Goal: Task Accomplishment & Management: Manage account settings

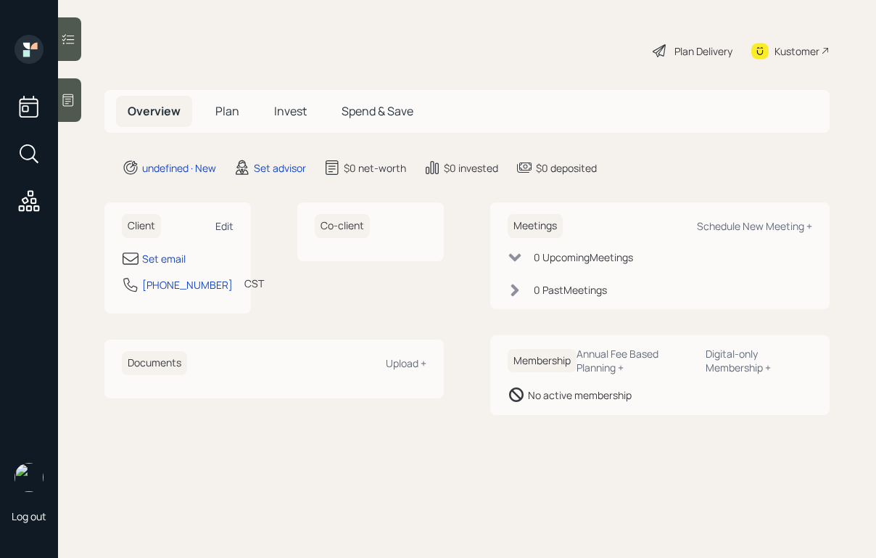
click at [226, 224] on div "Edit" at bounding box center [224, 226] width 18 height 14
select select "America/[GEOGRAPHIC_DATA]"
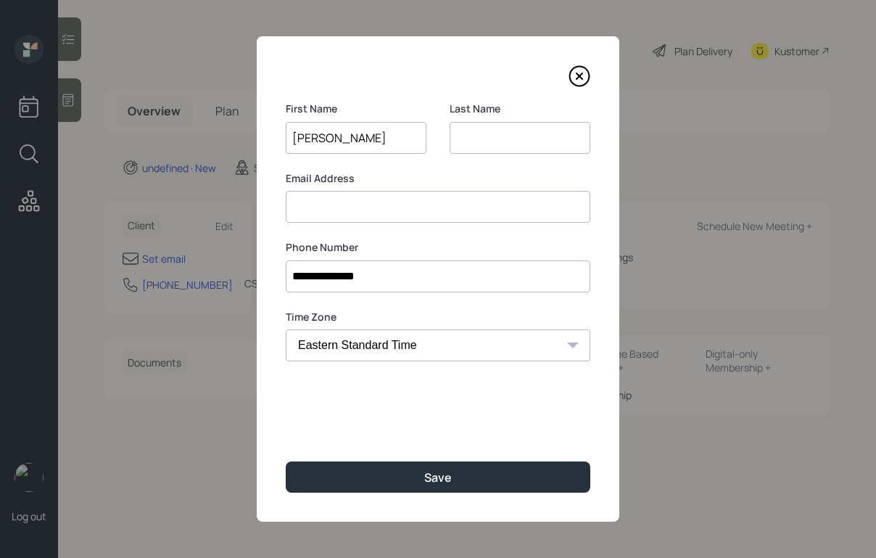
type input "[PERSON_NAME]"
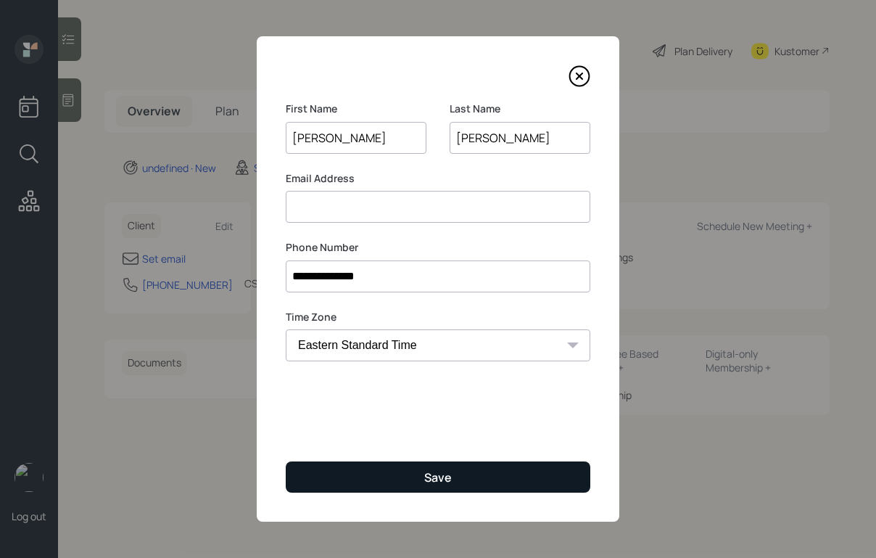
type input "[PERSON_NAME]"
click at [361, 467] on button "Save" at bounding box center [438, 476] width 305 height 31
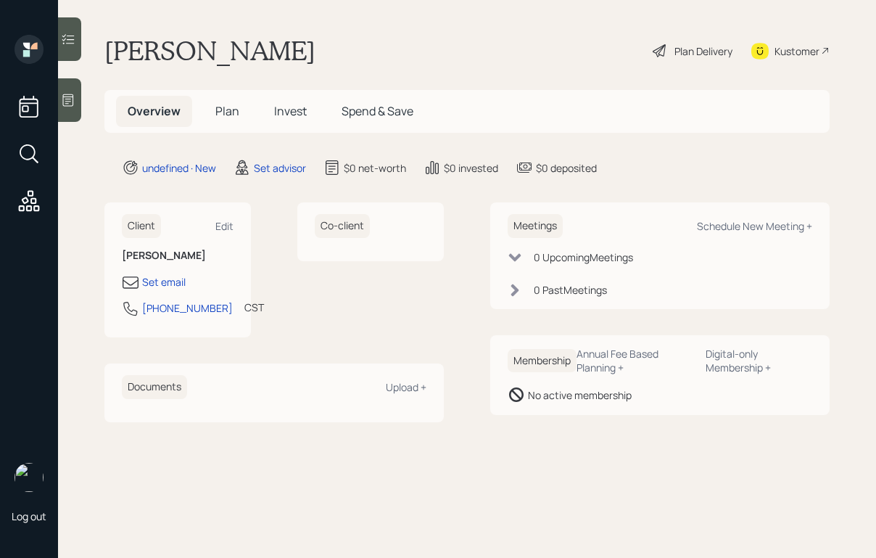
click at [779, 54] on div "Kustomer" at bounding box center [796, 51] width 45 height 15
click at [226, 224] on div "Edit" at bounding box center [224, 226] width 18 height 14
select select "America/[GEOGRAPHIC_DATA]"
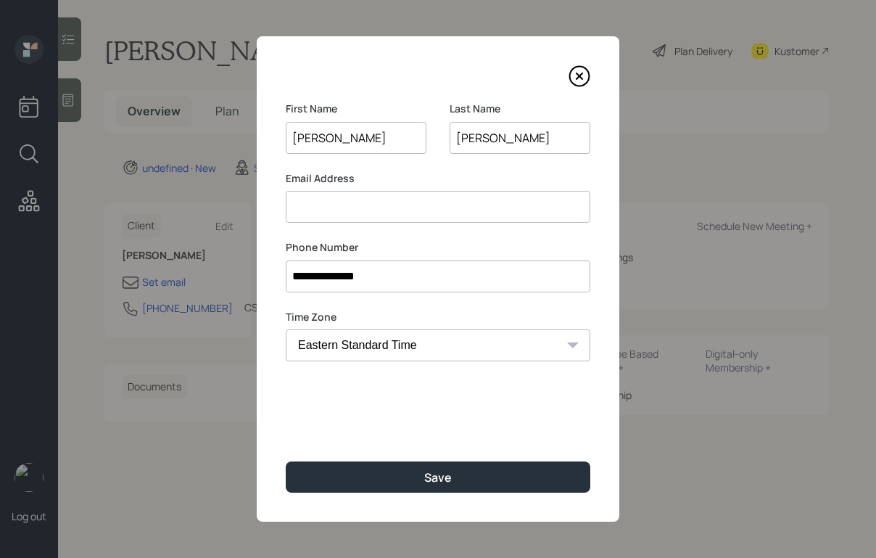
click at [345, 220] on input at bounding box center [438, 207] width 305 height 32
type input "[EMAIL_ADDRESS][DOMAIN_NAME]"
click at [336, 138] on input "[PERSON_NAME]" at bounding box center [356, 138] width 141 height 32
type input "[PERSON_NAME]"
click at [417, 62] on div "**********" at bounding box center [438, 278] width 363 height 485
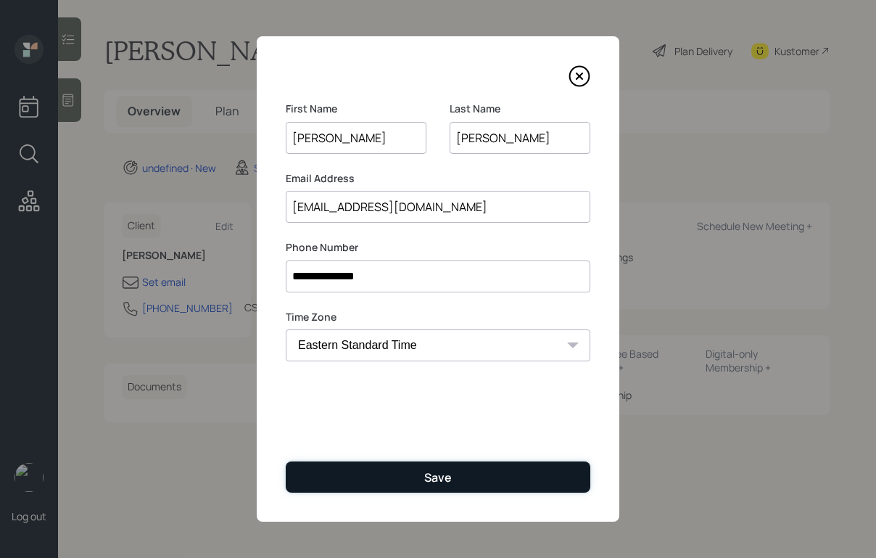
click at [437, 482] on div "Save" at bounding box center [438, 477] width 28 height 16
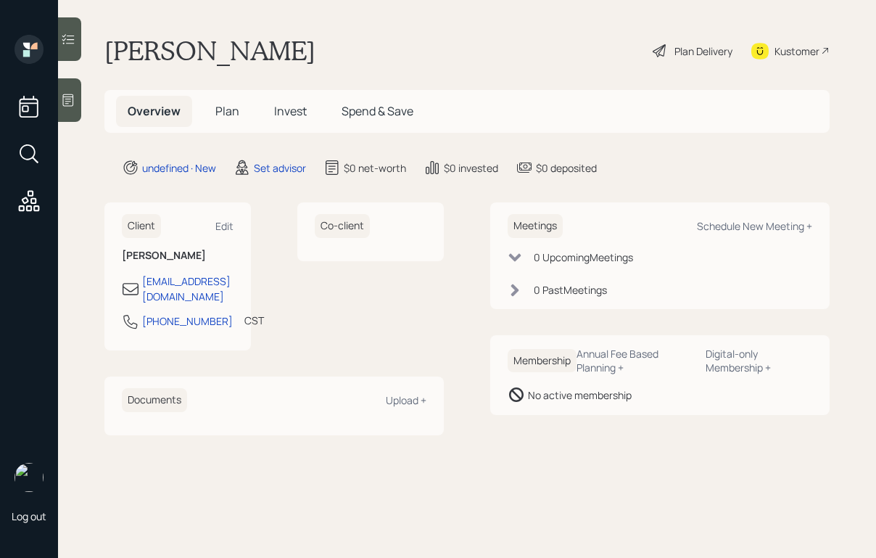
click at [791, 49] on div "Kustomer" at bounding box center [796, 51] width 45 height 15
